Goal: Communication & Community: Ask a question

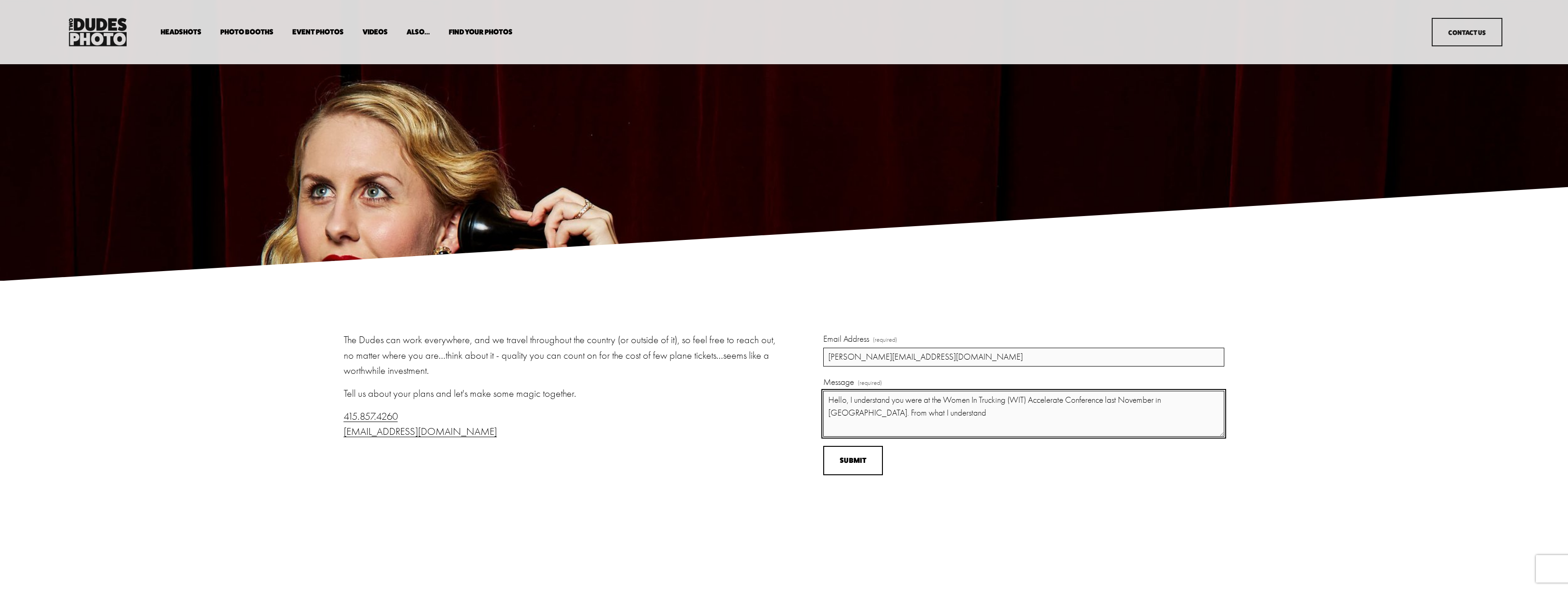
drag, startPoint x: 851, startPoint y: 402, endPoint x: 893, endPoint y: 402, distance: 42.0
click at [893, 402] on textarea "Hello, I understand you were at the Women In Trucking (WIT) Accelerate Conferen…" at bounding box center [1023, 414] width 401 height 46
paste textarea "Great Dane"
click at [923, 415] on textarea "Hello, you worked with Great Dane at the Women In Trucking (WIT) Accelerate Con…" at bounding box center [1023, 414] width 401 height 46
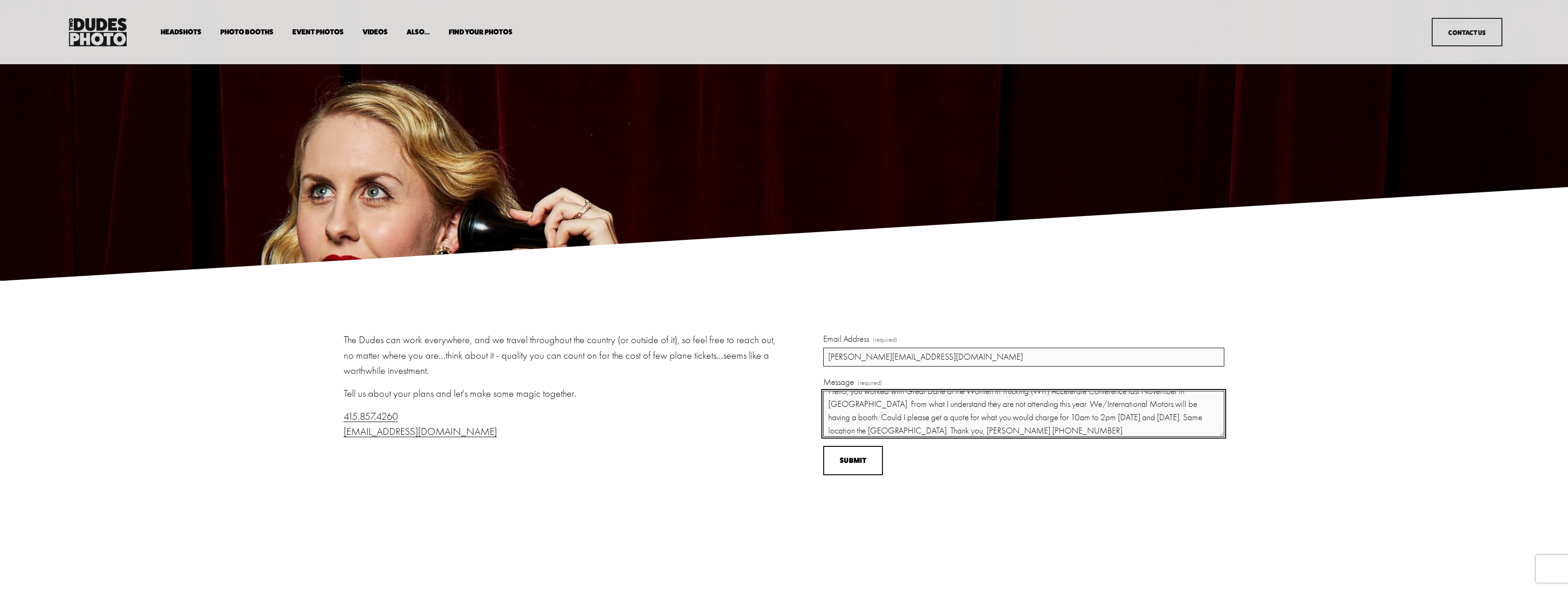
click at [1022, 418] on textarea "Hello, you worked with Great Dane at the Women In Trucking (WIT) Accelerate Con…" at bounding box center [1023, 414] width 401 height 46
drag, startPoint x: 942, startPoint y: 432, endPoint x: 950, endPoint y: 432, distance: 8.0
click at [950, 432] on textarea "Hello, you worked with Great Dane at the Women In Trucking (WIT) Accelerate Con…" at bounding box center [1023, 414] width 401 height 46
click at [992, 430] on textarea "Hello, you worked with Great Dane at the Women In Trucking (WIT) Accelerate Con…" at bounding box center [1023, 414] width 401 height 46
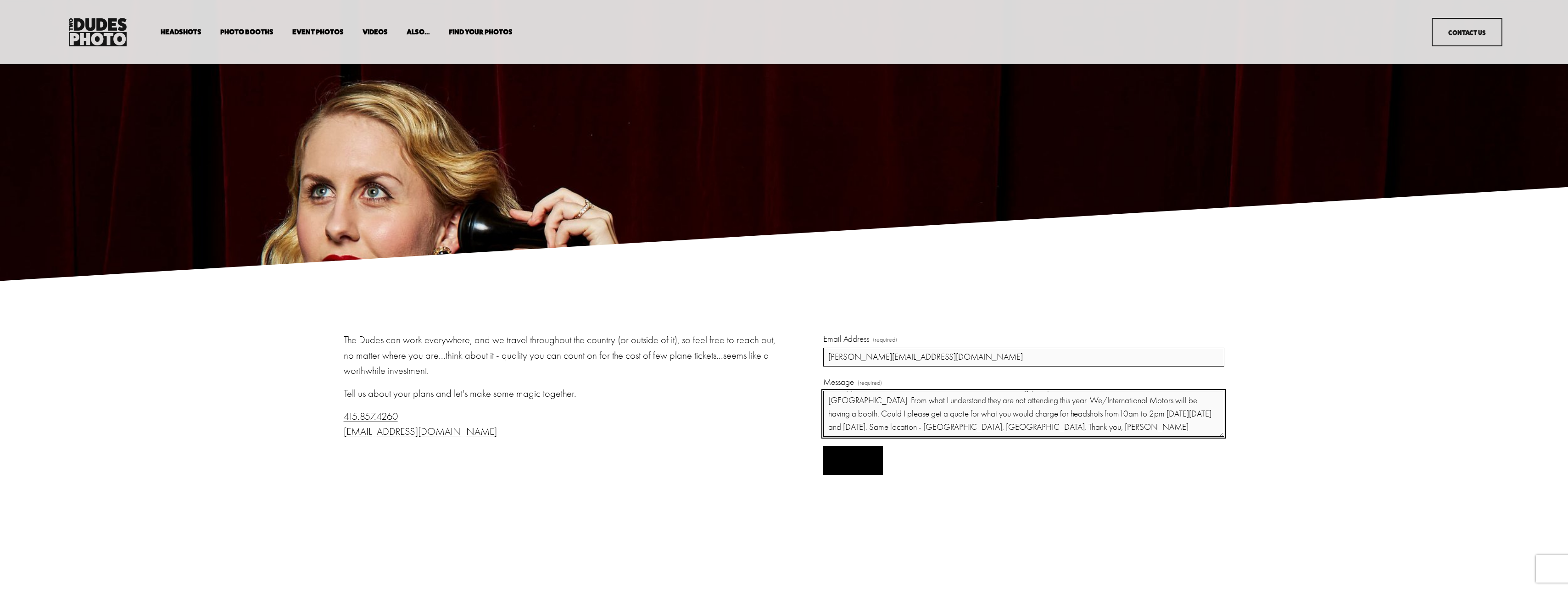
type textarea "Hello, you worked with Great Dane at the Women In Trucking (WIT) Accelerate Con…"
click at [838, 464] on button "Submit Submit" at bounding box center [852, 461] width 59 height 30
